Goal: Check status: Check status

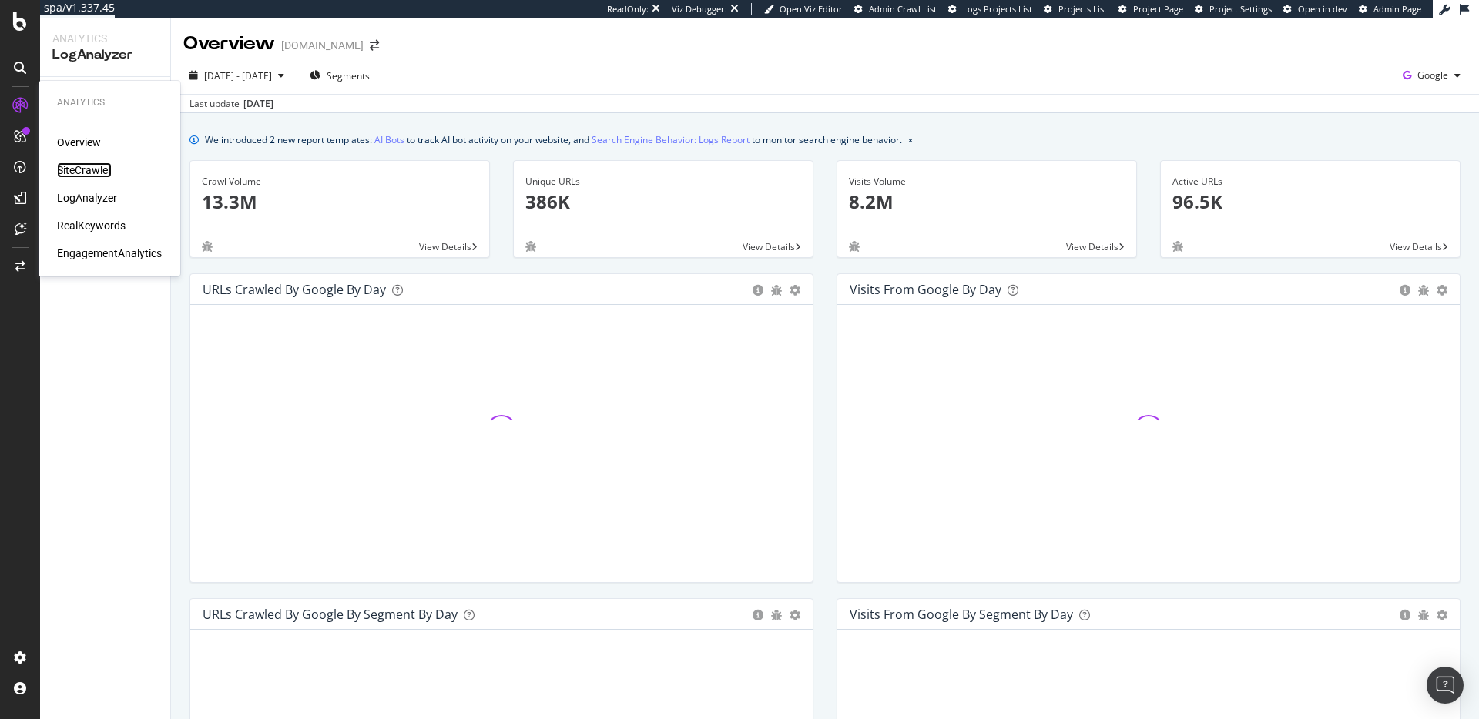
click at [81, 173] on div "SiteCrawler" at bounding box center [84, 169] width 55 height 15
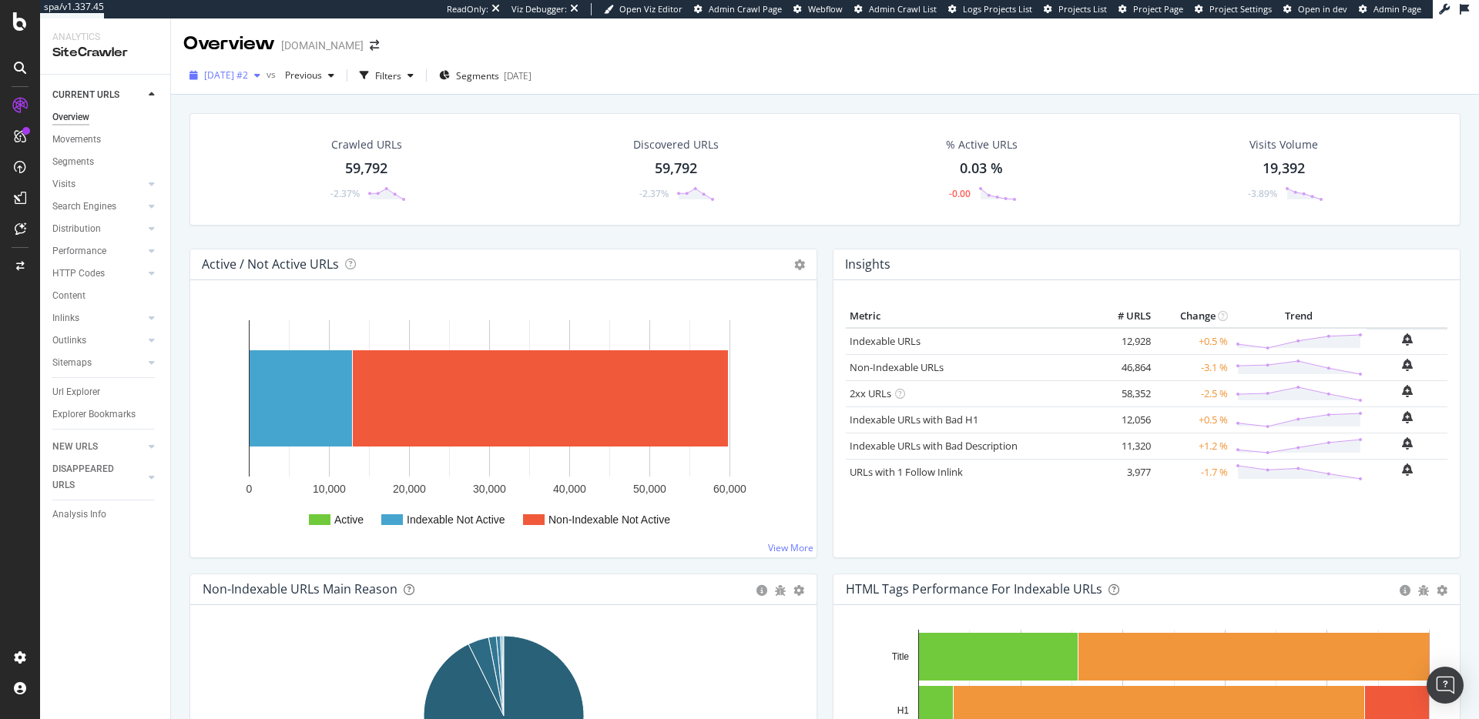
click at [248, 74] on span "[DATE] #2" at bounding box center [226, 75] width 44 height 13
click at [321, 75] on span "Previous" at bounding box center [300, 75] width 43 height 13
click at [715, 72] on div "[DATE] #2 vs Previous Filters Segments [DATE]" at bounding box center [825, 78] width 1308 height 31
